Goal: Task Accomplishment & Management: Manage account settings

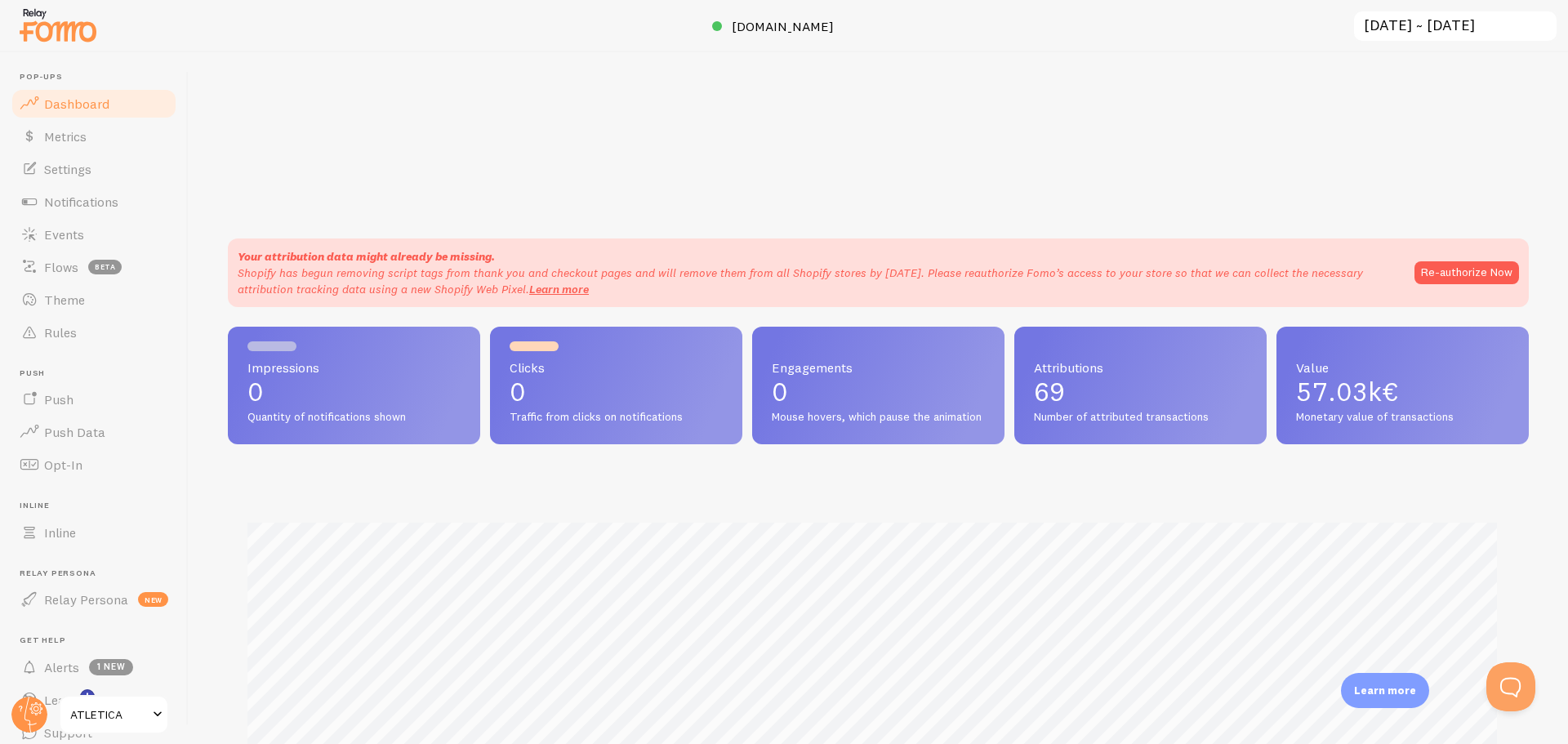
click at [150, 713] on span at bounding box center [158, 715] width 20 height 20
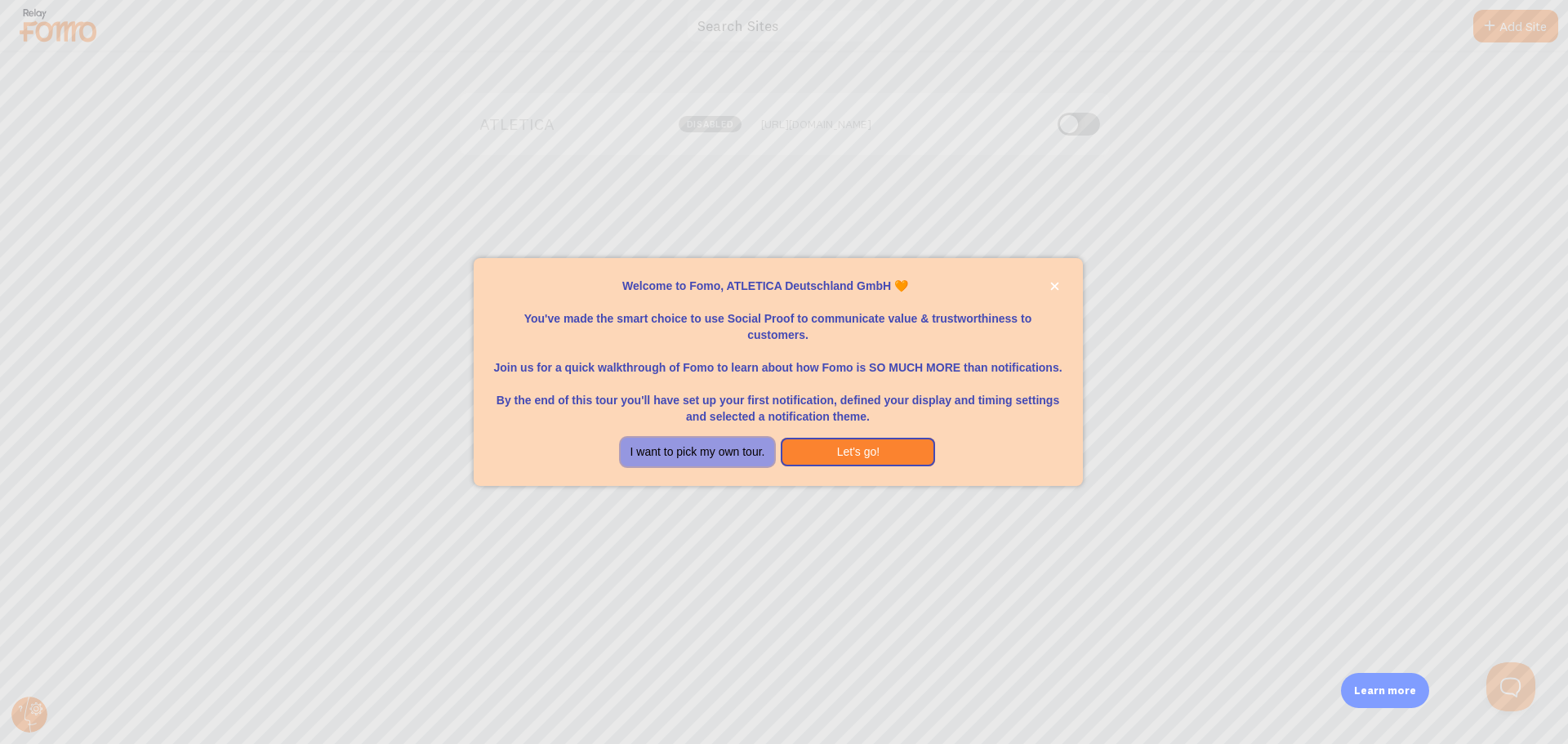
click at [703, 450] on button "I want to pick my own tour." at bounding box center [697, 453] width 154 height 29
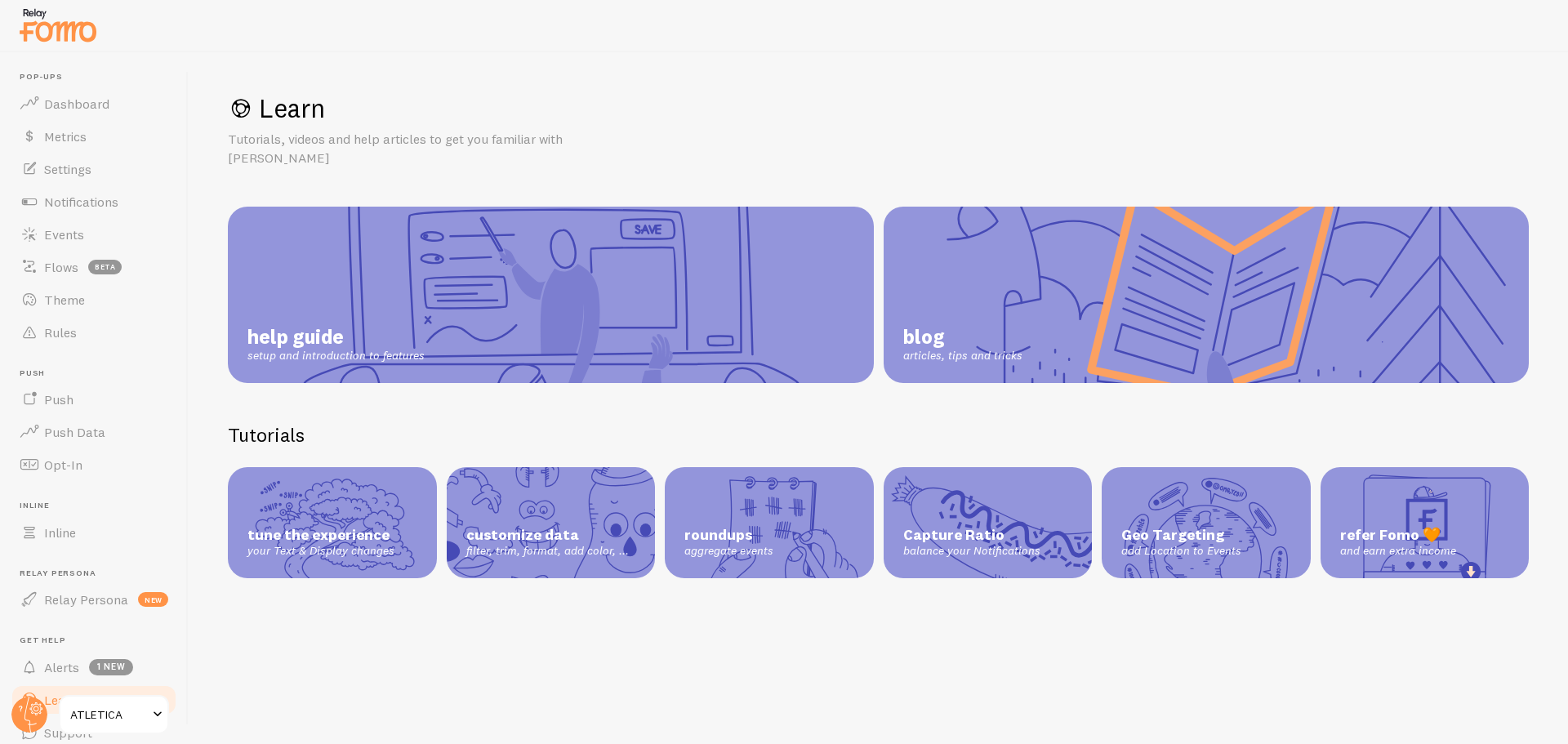
click at [119, 713] on span "ATLETICA" at bounding box center [109, 715] width 77 height 20
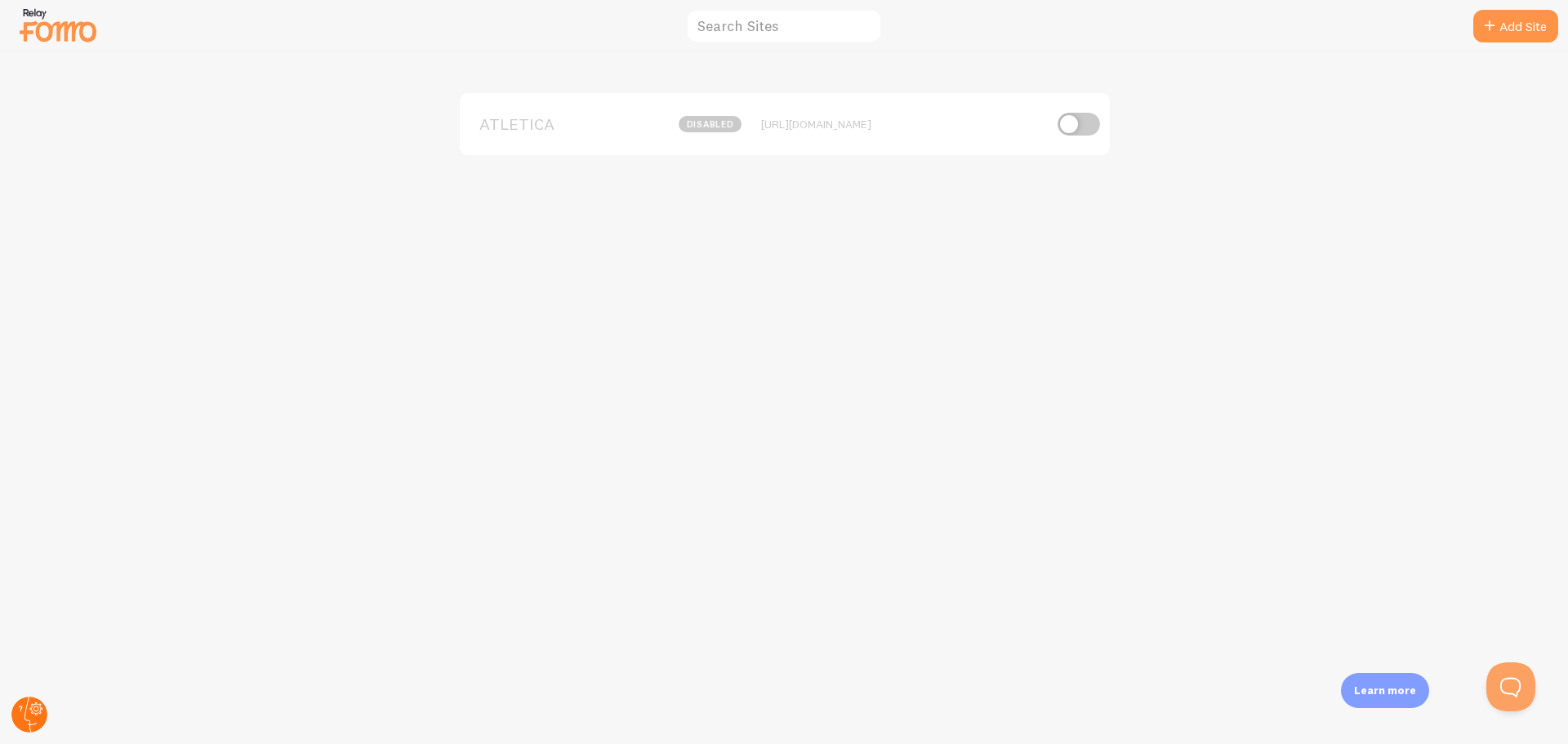
click at [24, 717] on circle at bounding box center [29, 715] width 36 height 36
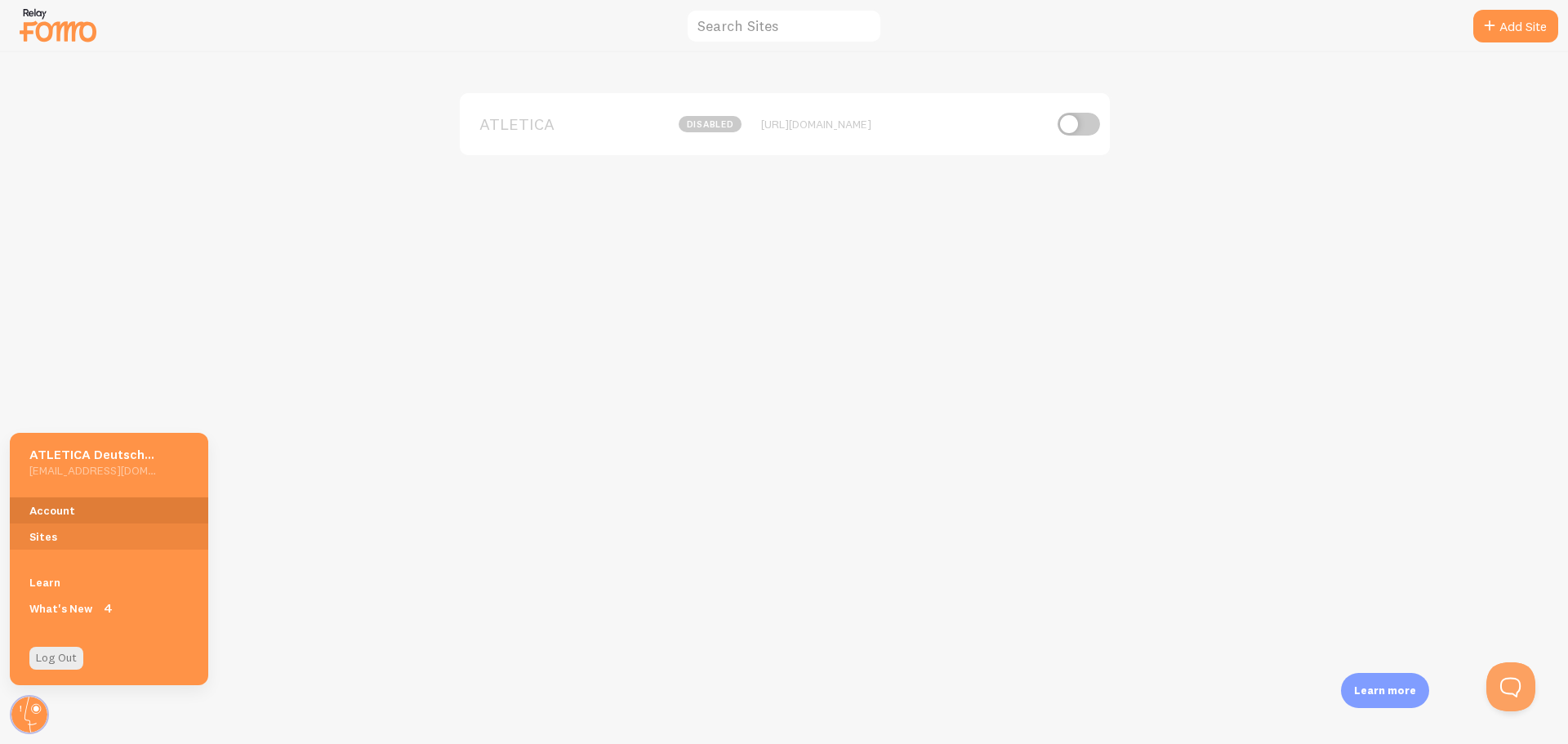
click at [124, 512] on link "Account" at bounding box center [109, 510] width 198 height 26
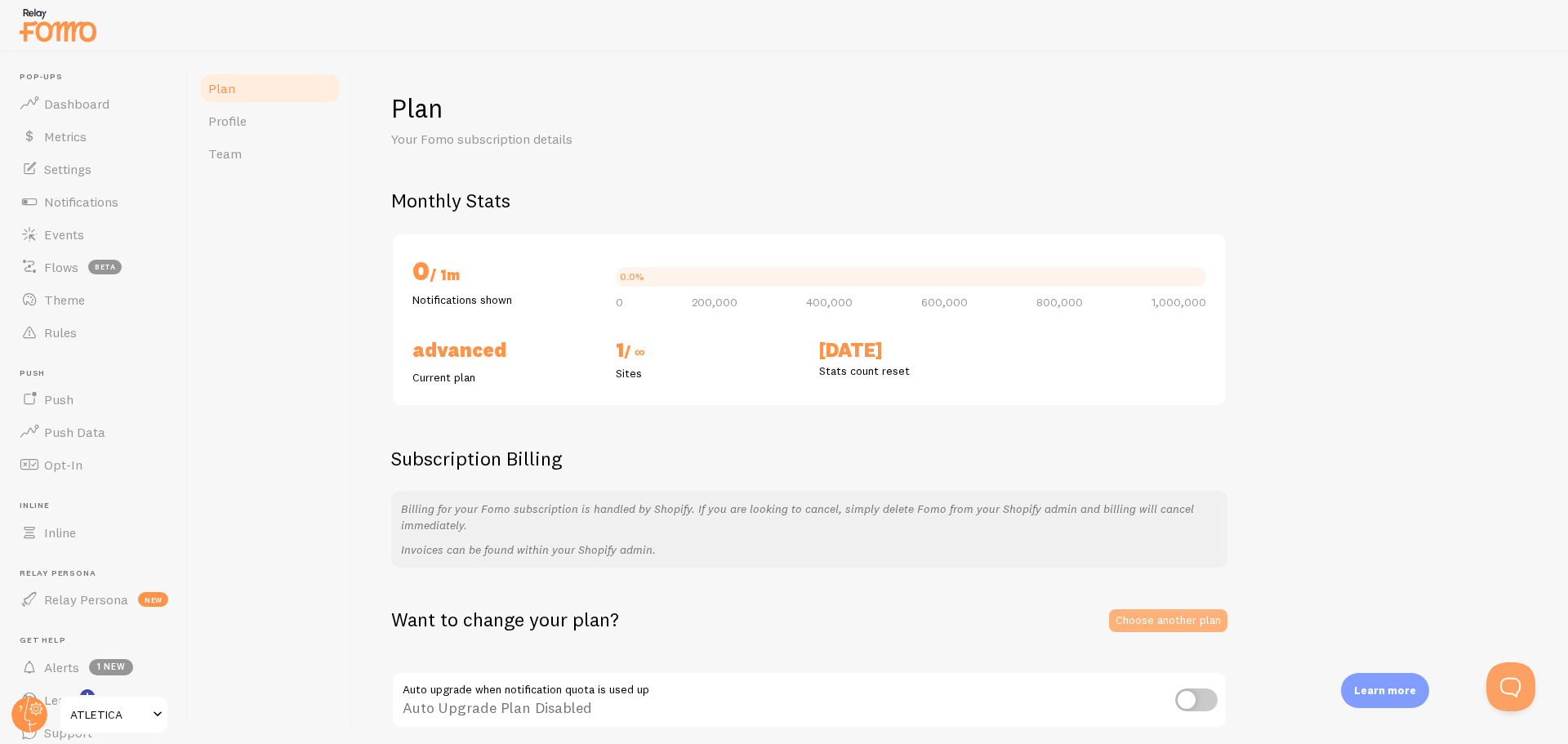
click at [1193, 631] on link "Choose another plan" at bounding box center [1167, 620] width 119 height 23
